Goal: Communication & Community: Share content

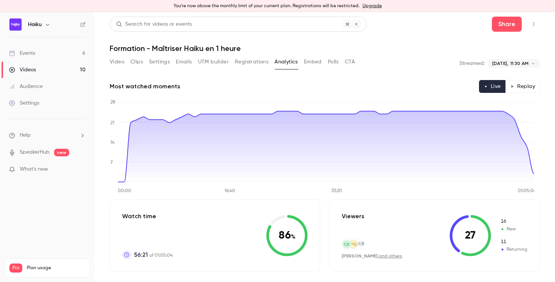
click at [244, 67] on button "Registrations" at bounding box center [252, 62] width 34 height 12
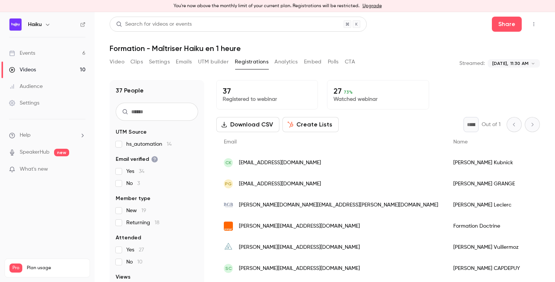
click at [287, 62] on button "Analytics" at bounding box center [286, 62] width 23 height 12
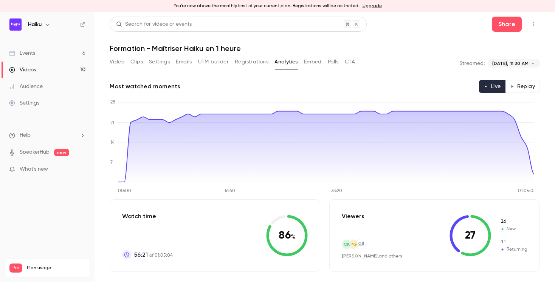
click at [37, 52] on link "Events 6" at bounding box center [47, 53] width 95 height 17
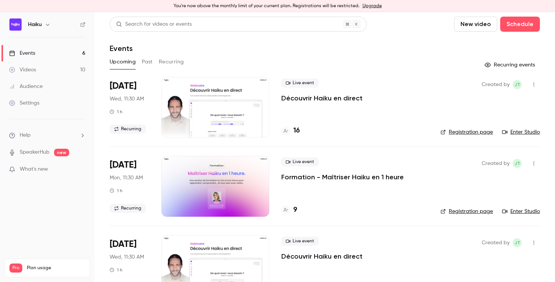
click at [170, 60] on button "Recurring" at bounding box center [171, 62] width 25 height 12
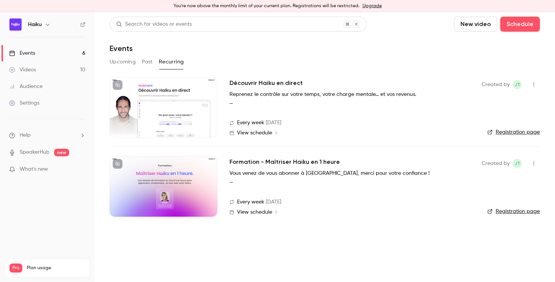
click at [534, 164] on icon "button" at bounding box center [534, 163] width 6 height 5
click at [496, 183] on div "Share" at bounding box center [504, 183] width 57 height 8
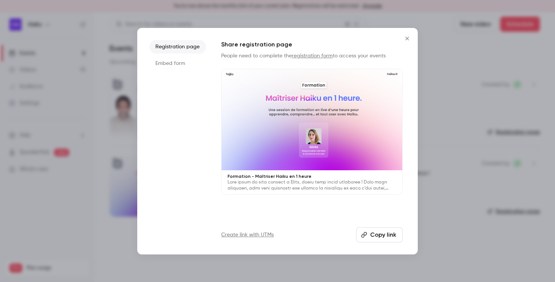
click at [375, 234] on button "Copy link" at bounding box center [379, 235] width 47 height 15
